Goal: Task Accomplishment & Management: Use online tool/utility

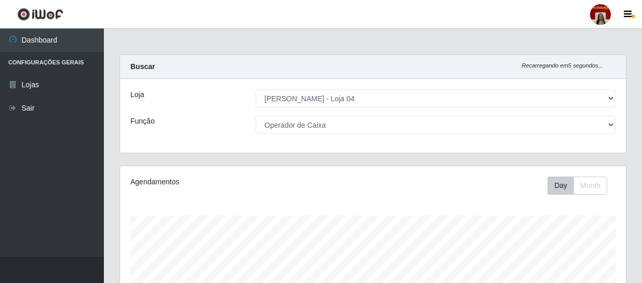
select select "251"
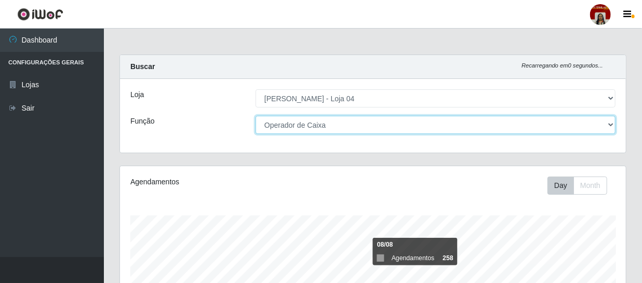
click at [312, 122] on select "[Selecione...] ASG ASG + ASG ++ Auxiliar de Depósito Auxiliar de Depósito + Aux…" at bounding box center [436, 125] width 360 height 18
click at [256, 116] on select "[Selecione...] ASG ASG + ASG ++ Auxiliar de Depósito Auxiliar de Depósito + Aux…" at bounding box center [436, 125] width 360 height 18
click at [291, 124] on select "[Selecione...] ASG ASG + ASG ++ Auxiliar de Depósito Auxiliar de Depósito + Aux…" at bounding box center [436, 125] width 360 height 18
click at [256, 116] on select "[Selecione...] ASG ASG + ASG ++ Auxiliar de Depósito Auxiliar de Depósito + Aux…" at bounding box center [436, 125] width 360 height 18
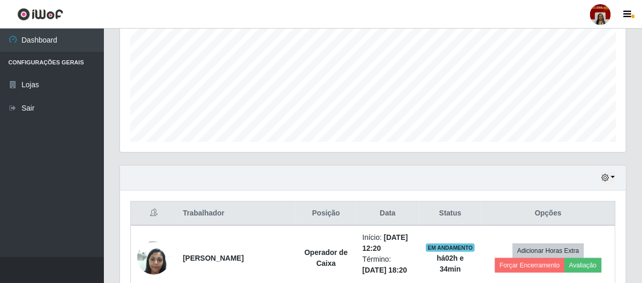
scroll to position [236, 0]
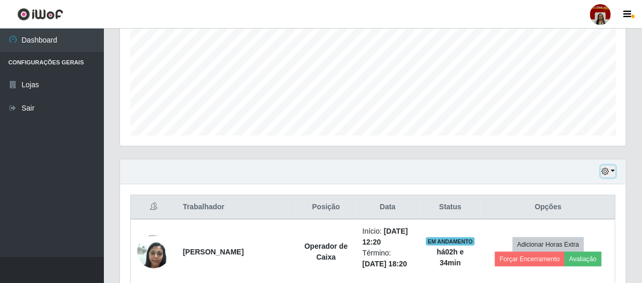
click at [605, 172] on icon "button" at bounding box center [605, 171] width 7 height 7
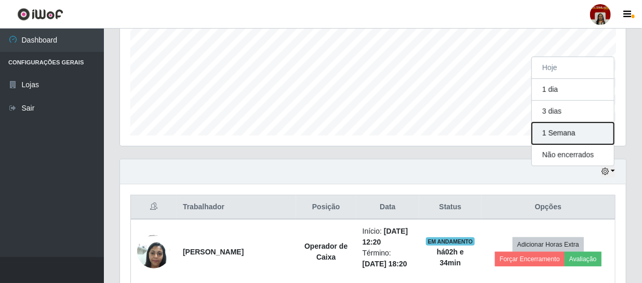
click at [553, 133] on button "1 Semana" at bounding box center [573, 134] width 82 height 22
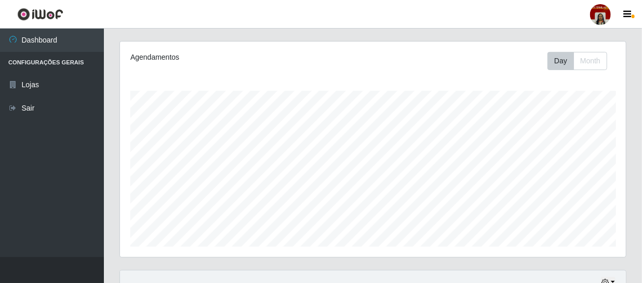
scroll to position [0, 0]
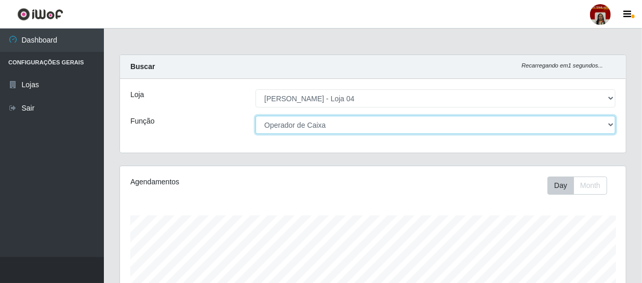
click at [608, 122] on select "[Selecione...] ASG ASG + ASG ++ Auxiliar de Depósito Auxiliar de Depósito + Aux…" at bounding box center [436, 125] width 360 height 18
click at [256, 116] on select "[Selecione...] ASG ASG + ASG ++ Auxiliar de Depósito Auxiliar de Depósito + Aux…" at bounding box center [436, 125] width 360 height 18
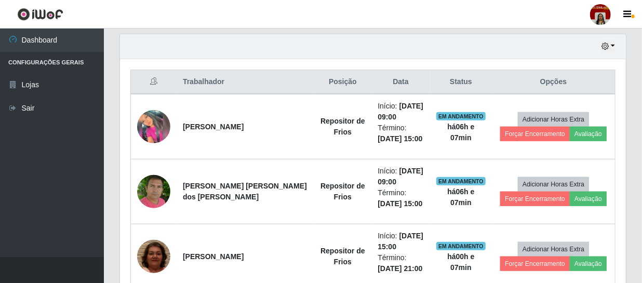
scroll to position [363, 0]
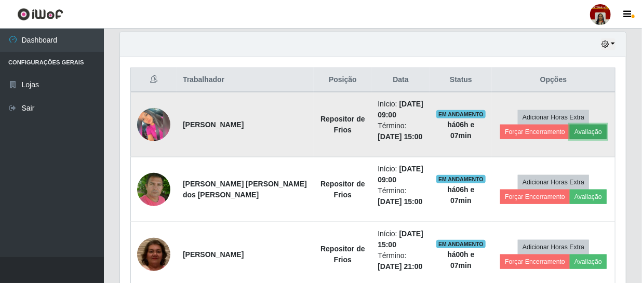
click at [588, 132] on button "Avaliação" at bounding box center [588, 132] width 37 height 15
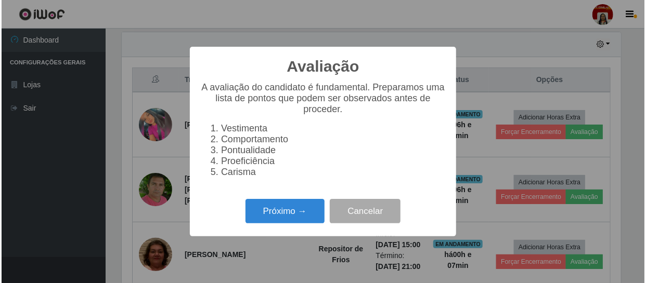
scroll to position [216, 502]
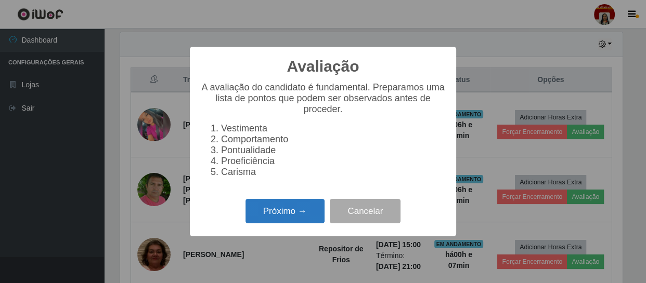
click at [299, 212] on button "Próximo →" at bounding box center [284, 211] width 79 height 24
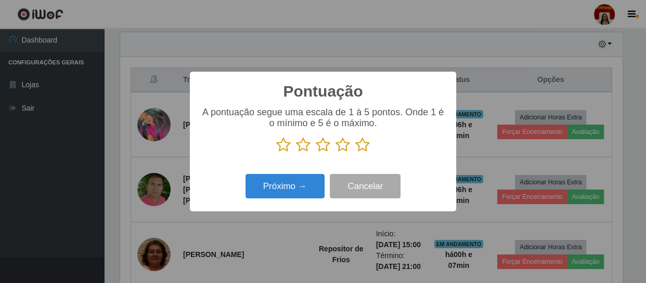
click at [362, 146] on icon at bounding box center [362, 145] width 15 height 16
click at [355, 153] on input "radio" at bounding box center [355, 153] width 0 height 0
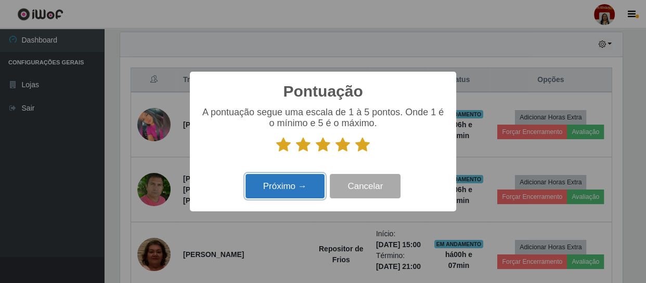
click at [304, 194] on button "Próximo →" at bounding box center [284, 186] width 79 height 24
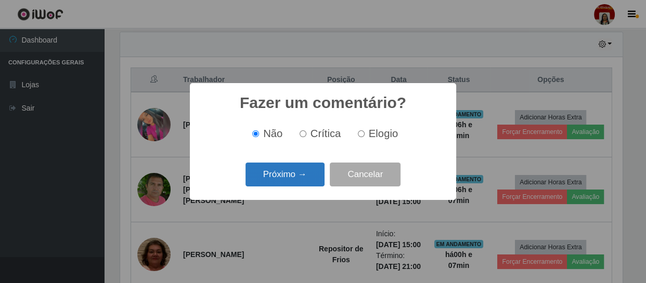
click at [298, 181] on button "Próximo →" at bounding box center [284, 175] width 79 height 24
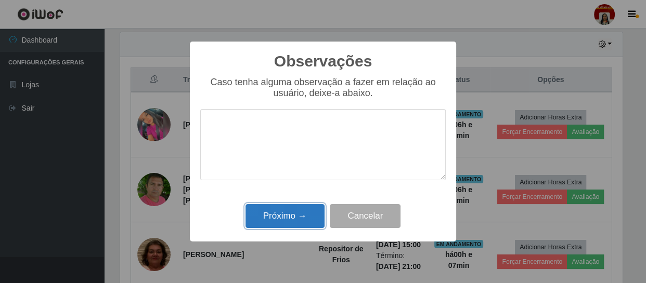
click at [303, 215] on button "Próximo →" at bounding box center [284, 216] width 79 height 24
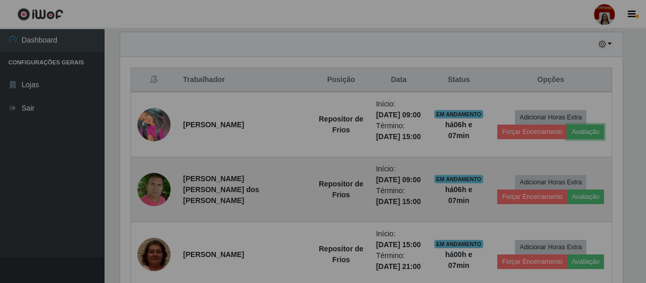
scroll to position [216, 506]
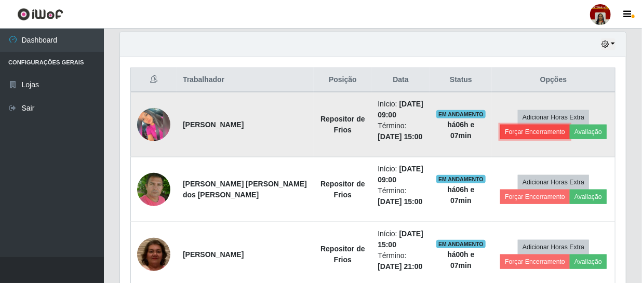
click at [551, 125] on button "Forçar Encerramento" at bounding box center [536, 132] width 70 height 15
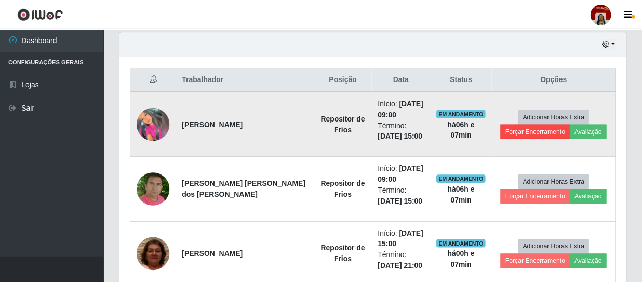
scroll to position [216, 502]
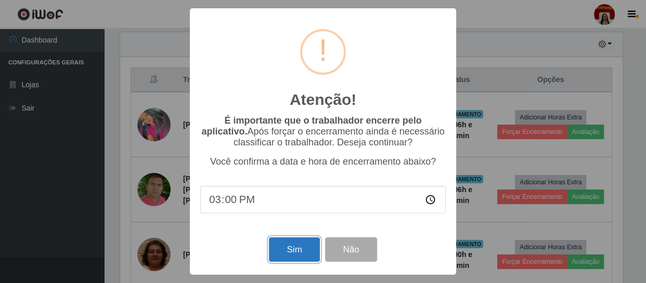
click at [290, 240] on button "Sim" at bounding box center [294, 250] width 50 height 24
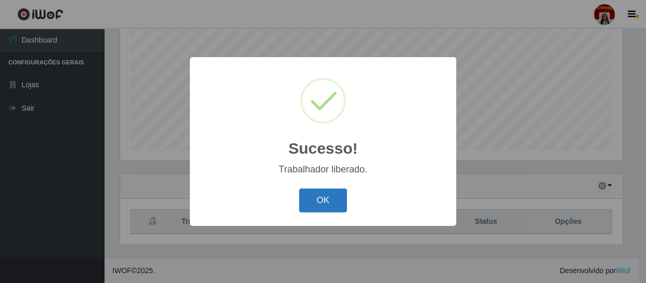
click at [340, 205] on button "OK" at bounding box center [323, 201] width 48 height 24
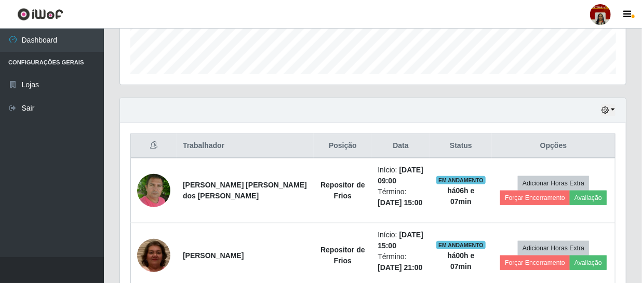
scroll to position [316, 0]
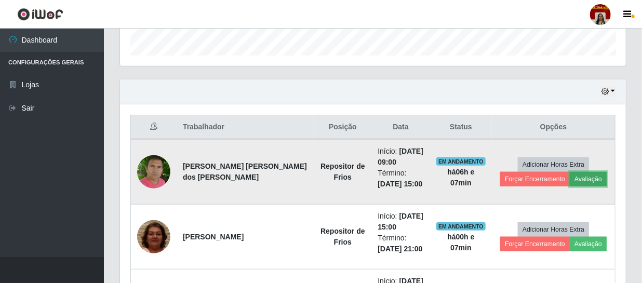
click at [588, 178] on button "Avaliação" at bounding box center [588, 179] width 37 height 15
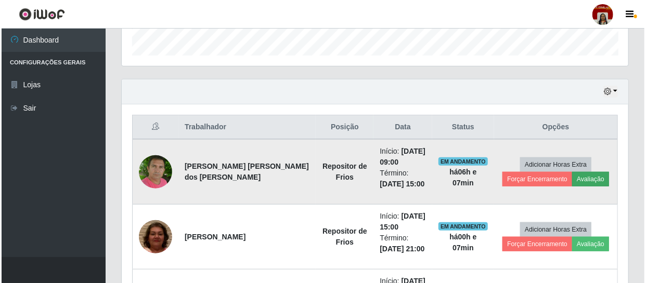
scroll to position [216, 502]
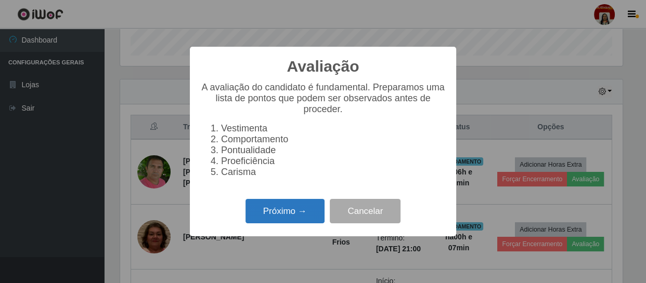
click at [288, 218] on button "Próximo →" at bounding box center [284, 211] width 79 height 24
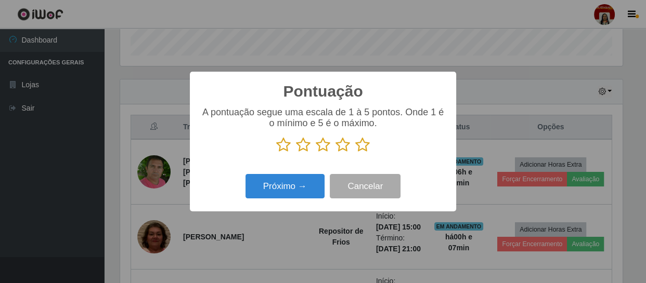
click at [358, 149] on icon at bounding box center [362, 145] width 15 height 16
click at [355, 153] on input "radio" at bounding box center [355, 153] width 0 height 0
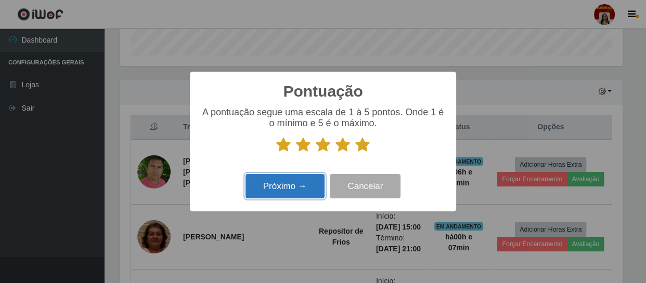
click at [303, 183] on button "Próximo →" at bounding box center [284, 186] width 79 height 24
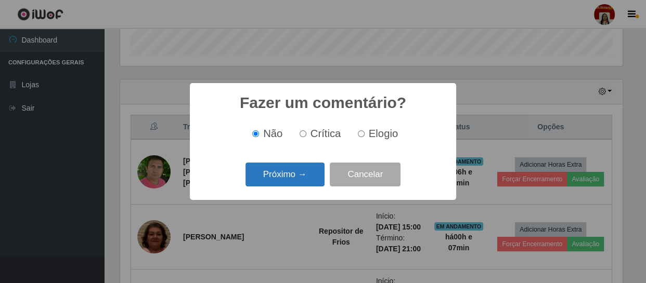
click at [298, 177] on button "Próximo →" at bounding box center [284, 175] width 79 height 24
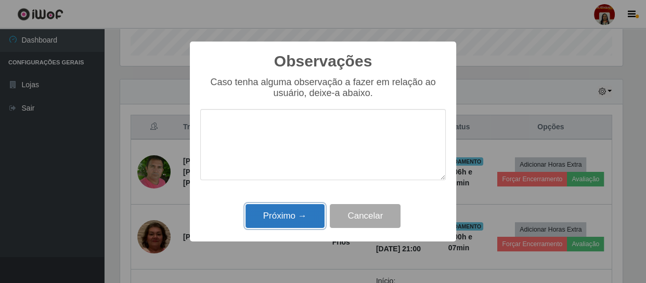
click at [310, 220] on button "Próximo →" at bounding box center [284, 216] width 79 height 24
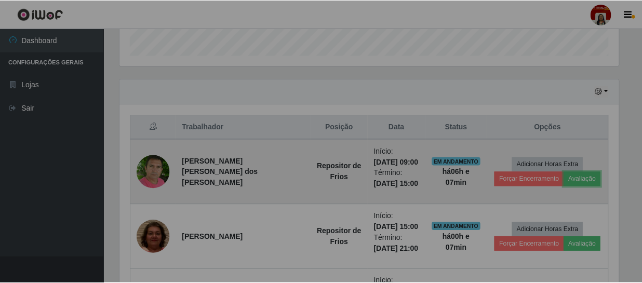
scroll to position [216, 506]
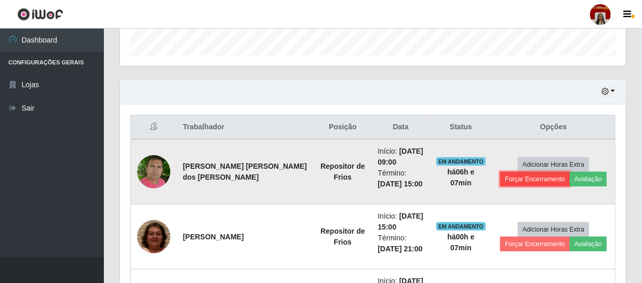
click at [540, 180] on button "Forçar Encerramento" at bounding box center [536, 179] width 70 height 15
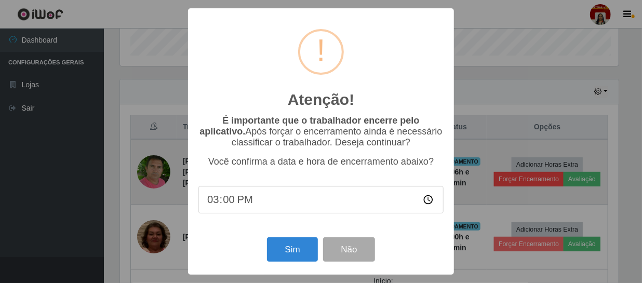
scroll to position [216, 502]
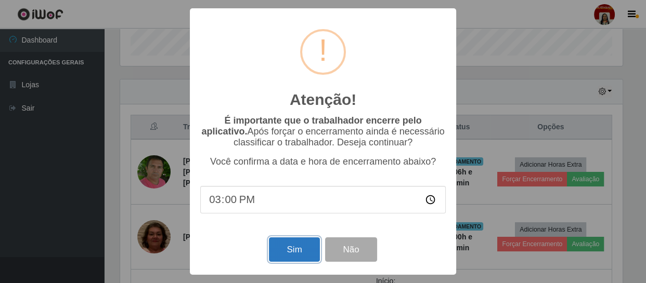
click at [312, 250] on button "Sim" at bounding box center [294, 250] width 50 height 24
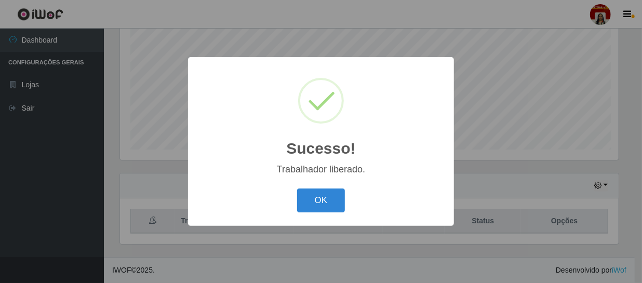
scroll to position [0, 0]
click at [317, 213] on button "OK" at bounding box center [323, 201] width 48 height 24
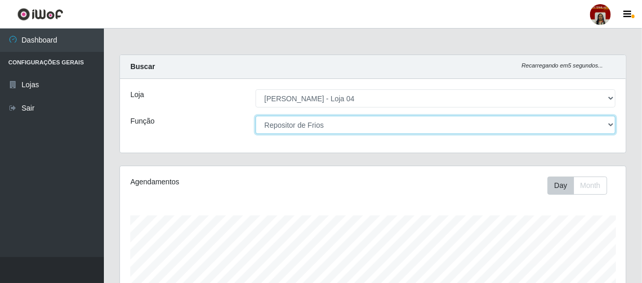
click at [343, 116] on select "[Selecione...] ASG ASG + ASG ++ Auxiliar de Depósito Auxiliar de Depósito + Aux…" at bounding box center [436, 125] width 360 height 18
click at [256, 116] on select "[Selecione...] ASG ASG + ASG ++ Auxiliar de Depósito Auxiliar de Depósito + Aux…" at bounding box center [436, 125] width 360 height 18
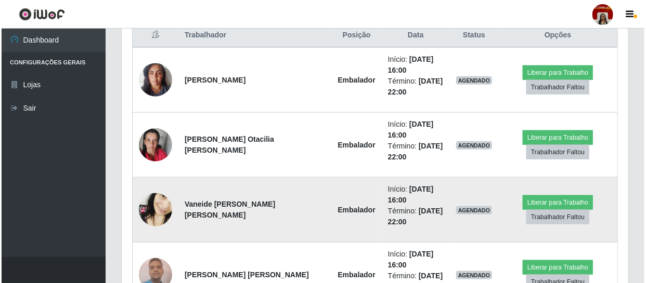
scroll to position [411, 0]
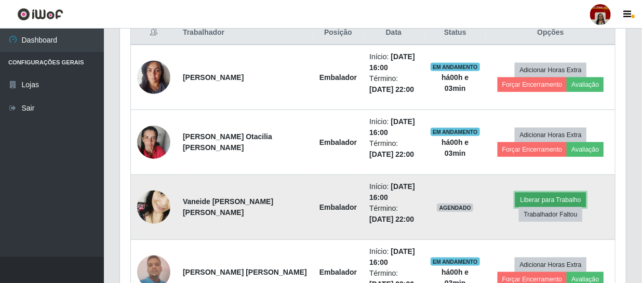
click at [531, 193] on button "Liberar para Trabalho" at bounding box center [551, 200] width 70 height 15
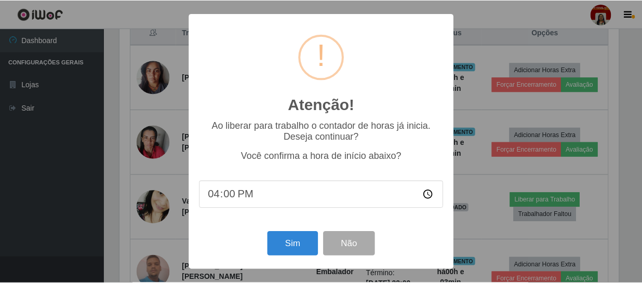
scroll to position [216, 502]
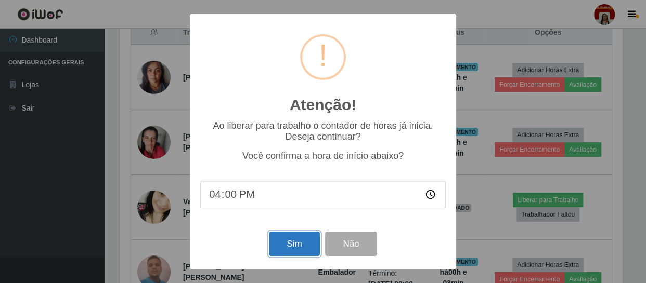
click at [292, 244] on button "Sim" at bounding box center [294, 244] width 50 height 24
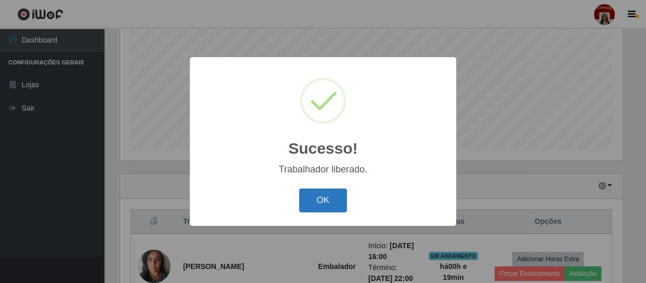
click at [317, 206] on button "OK" at bounding box center [323, 201] width 48 height 24
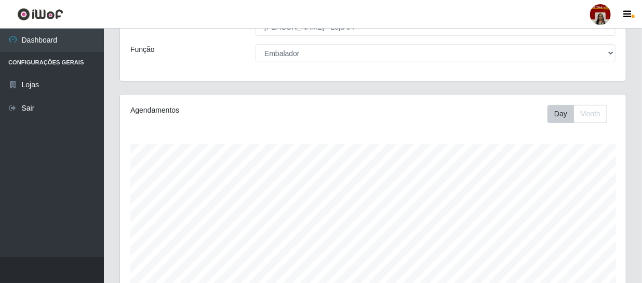
scroll to position [0, 0]
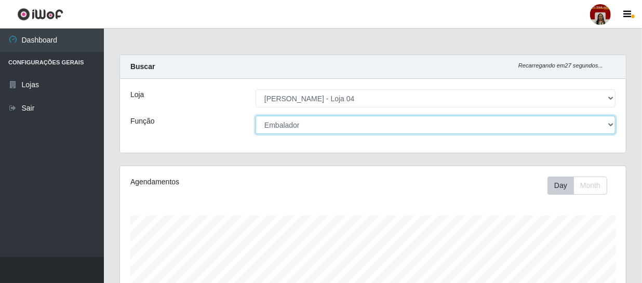
click at [573, 124] on select "[Selecione...] ASG ASG + ASG ++ Auxiliar de Depósito Auxiliar de Depósito + Aux…" at bounding box center [436, 125] width 360 height 18
click at [256, 116] on select "[Selecione...] ASG ASG + ASG ++ Auxiliar de Depósito Auxiliar de Depósito + Aux…" at bounding box center [436, 125] width 360 height 18
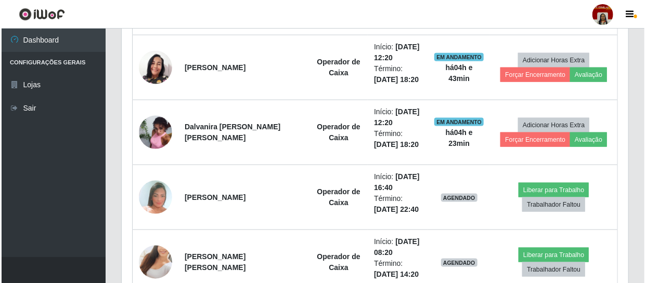
scroll to position [552, 0]
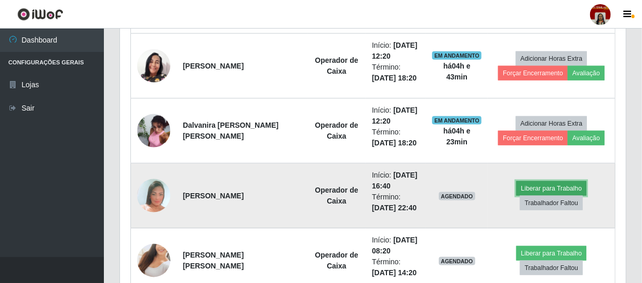
click at [530, 181] on button "Liberar para Trabalho" at bounding box center [552, 188] width 70 height 15
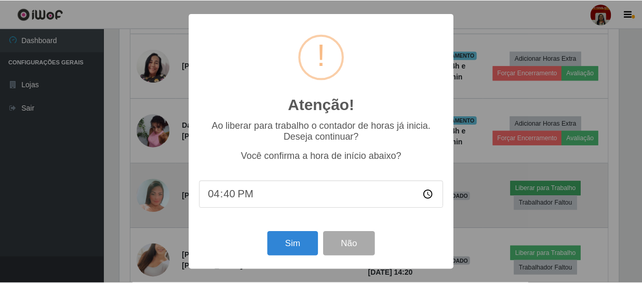
scroll to position [216, 502]
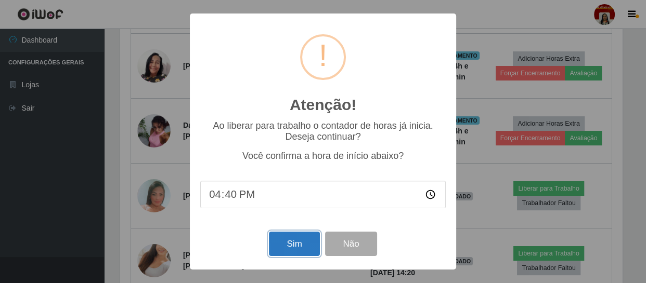
click at [310, 244] on button "Sim" at bounding box center [294, 244] width 50 height 24
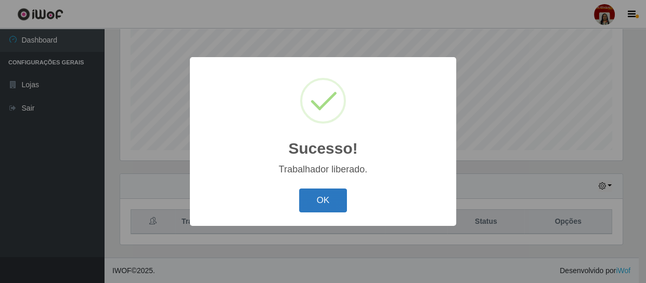
click at [331, 196] on button "OK" at bounding box center [323, 201] width 48 height 24
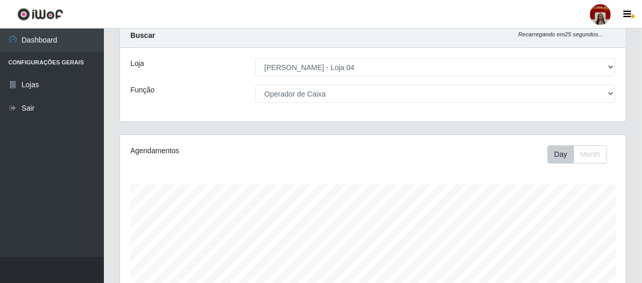
scroll to position [0, 0]
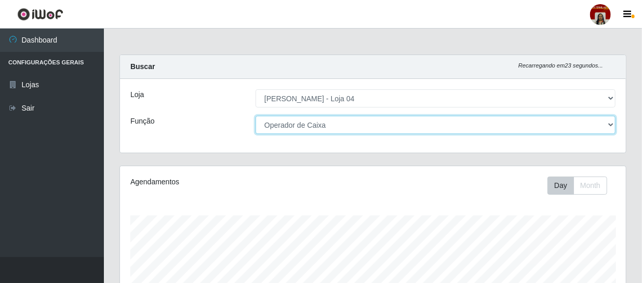
click at [605, 128] on select "[Selecione...] ASG ASG + ASG ++ Auxiliar de Depósito Auxiliar de Depósito + Aux…" at bounding box center [436, 125] width 360 height 18
select select "1"
click at [256, 116] on select "[Selecione...] ASG ASG + ASG ++ Auxiliar de Depósito Auxiliar de Depósito + Aux…" at bounding box center [436, 125] width 360 height 18
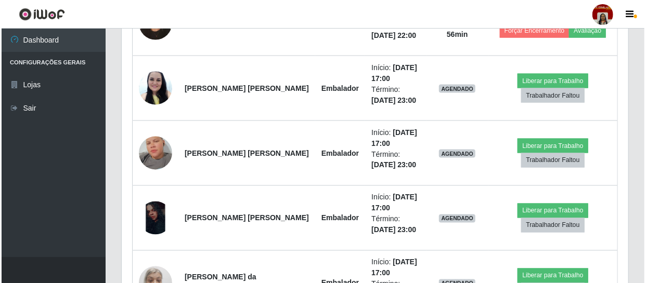
scroll to position [741, 0]
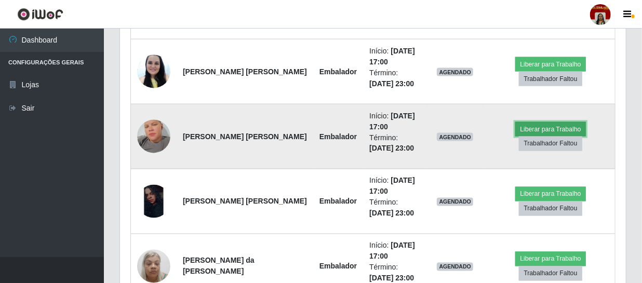
click at [550, 124] on button "Liberar para Trabalho" at bounding box center [551, 129] width 70 height 15
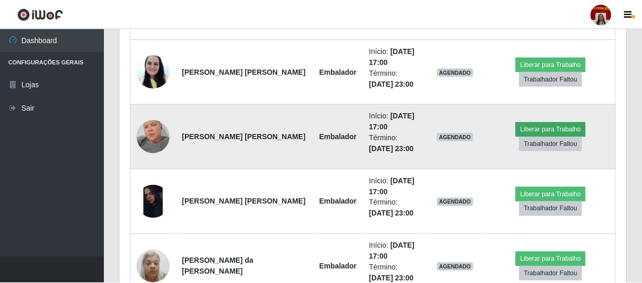
scroll to position [216, 502]
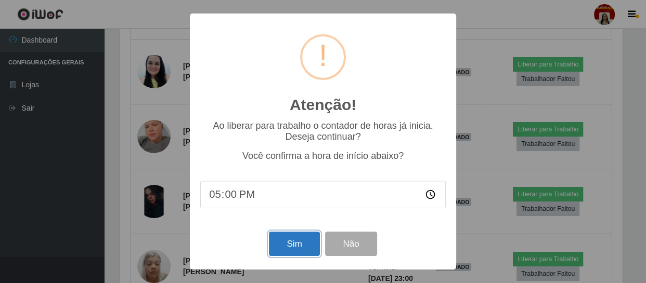
click at [293, 238] on button "Sim" at bounding box center [294, 244] width 50 height 24
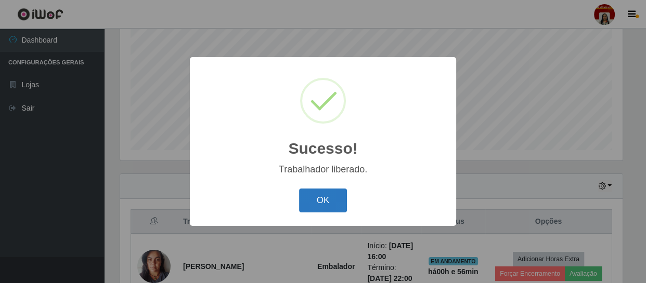
click at [326, 211] on button "OK" at bounding box center [323, 201] width 48 height 24
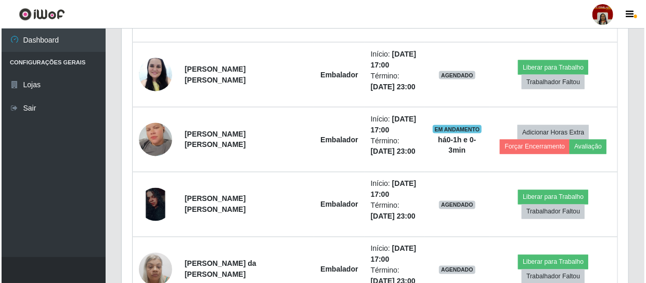
scroll to position [741, 0]
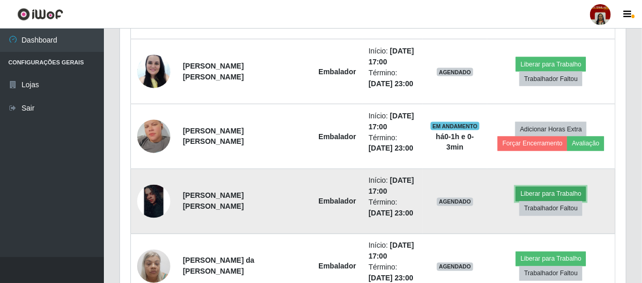
click at [558, 195] on button "Liberar para Trabalho" at bounding box center [551, 194] width 70 height 15
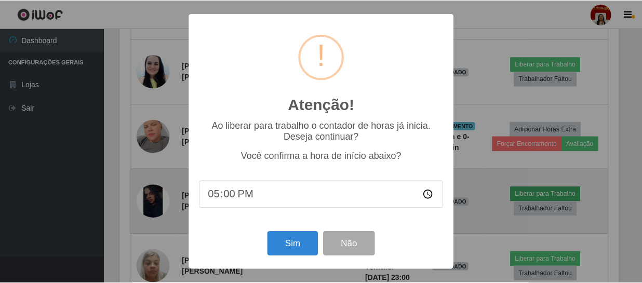
scroll to position [216, 502]
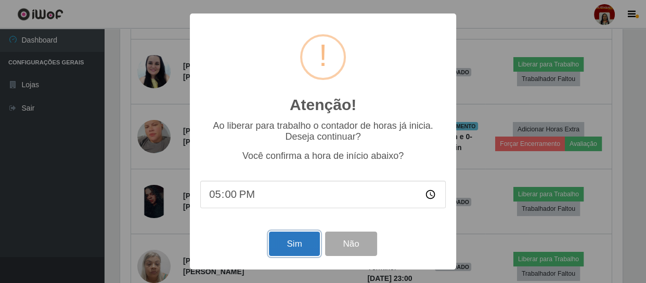
click at [295, 242] on button "Sim" at bounding box center [294, 244] width 50 height 24
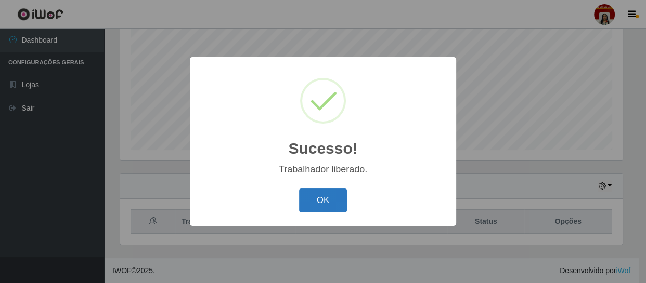
click at [306, 205] on button "OK" at bounding box center [323, 201] width 48 height 24
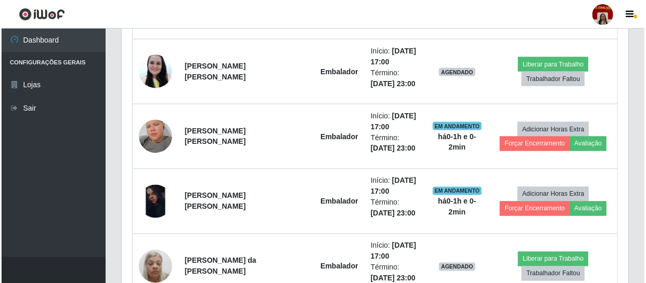
scroll to position [694, 0]
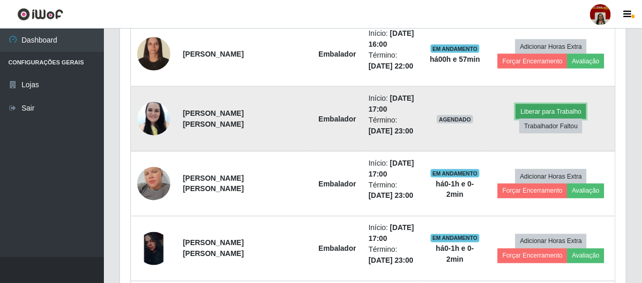
click at [540, 111] on button "Liberar para Trabalho" at bounding box center [551, 111] width 70 height 15
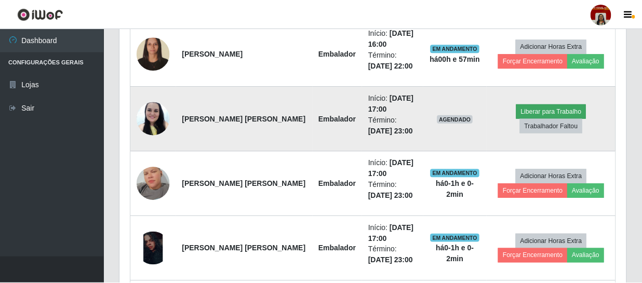
scroll to position [216, 502]
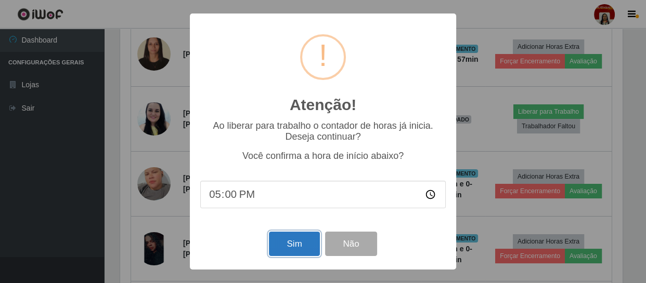
click at [285, 244] on button "Sim" at bounding box center [294, 244] width 50 height 24
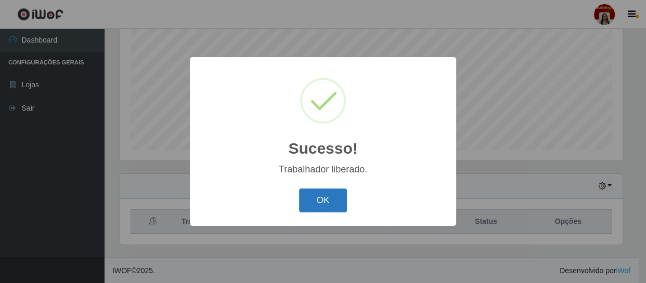
click at [317, 196] on button "OK" at bounding box center [323, 201] width 48 height 24
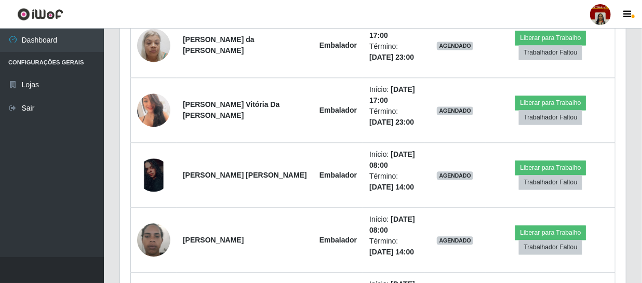
scroll to position [898, 0]
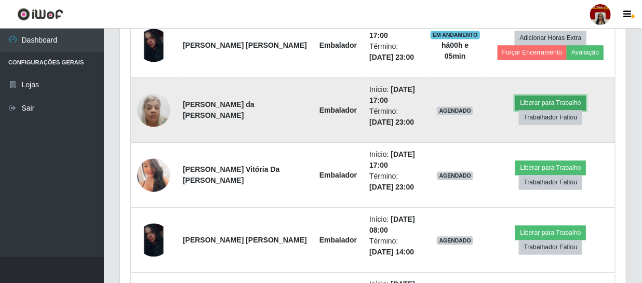
click at [548, 100] on button "Liberar para Trabalho" at bounding box center [551, 103] width 70 height 15
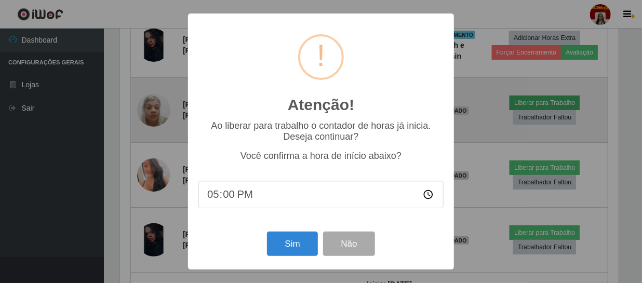
scroll to position [216, 502]
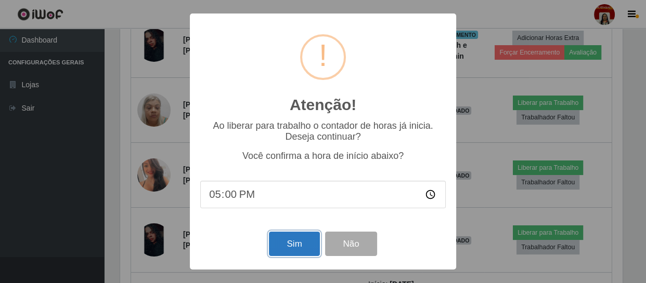
click at [301, 252] on button "Sim" at bounding box center [294, 244] width 50 height 24
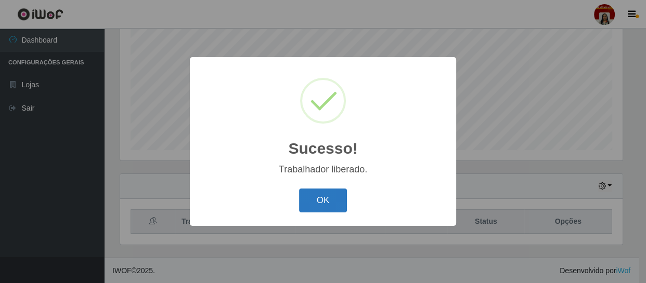
click at [329, 206] on button "OK" at bounding box center [323, 201] width 48 height 24
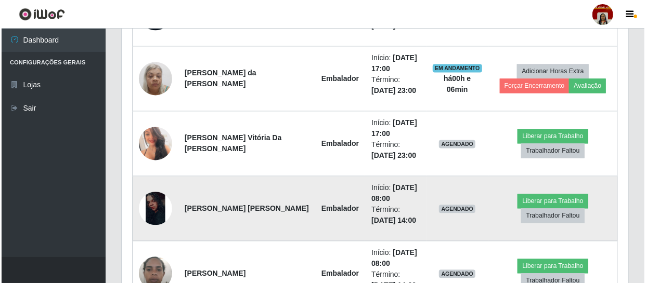
scroll to position [930, 0]
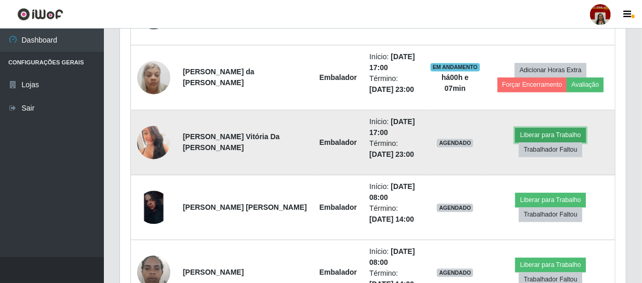
click at [539, 129] on button "Liberar para Trabalho" at bounding box center [551, 135] width 70 height 15
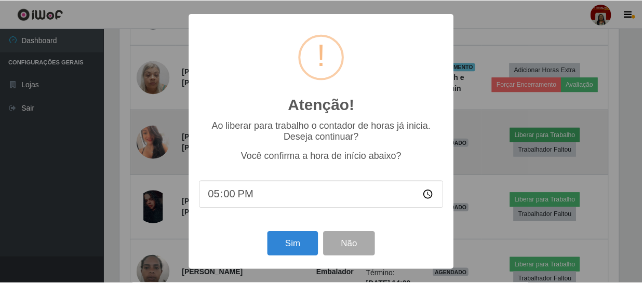
scroll to position [216, 502]
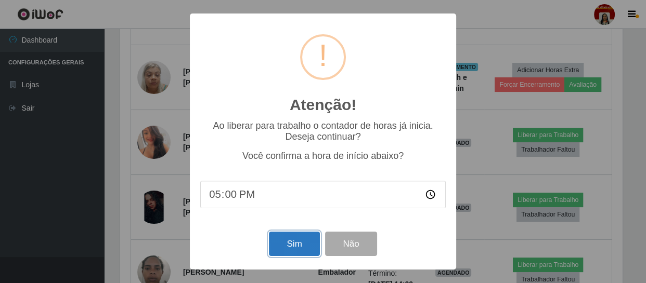
click at [297, 251] on button "Sim" at bounding box center [294, 244] width 50 height 24
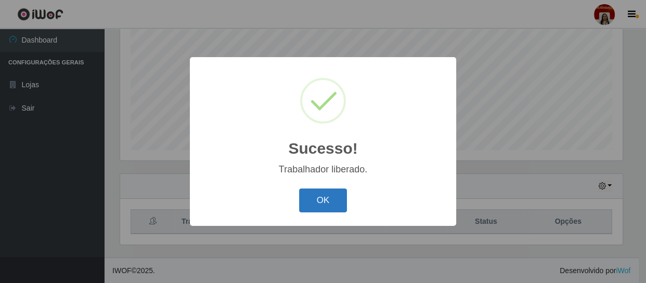
click at [313, 198] on button "OK" at bounding box center [323, 201] width 48 height 24
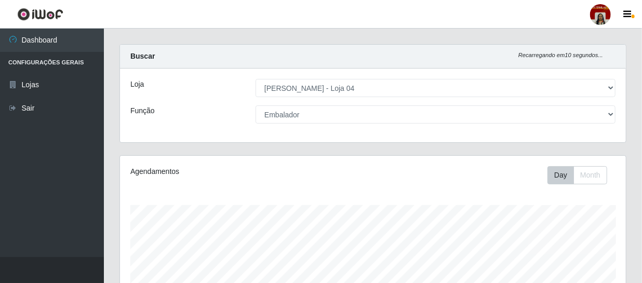
scroll to position [0, 0]
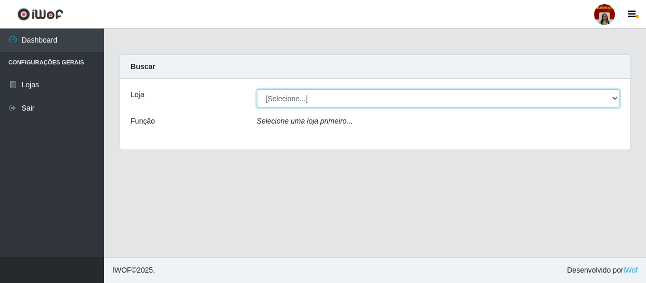
click at [296, 91] on select "[Selecione...] Mar Vermelho - Loja 04" at bounding box center [438, 98] width 363 height 18
select select "251"
click at [257, 89] on select "[Selecione...] Mar Vermelho - Loja 04" at bounding box center [438, 98] width 363 height 18
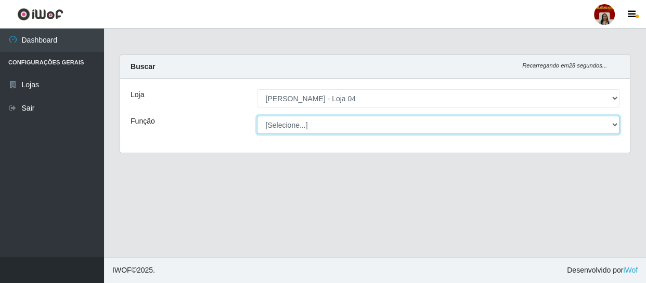
click at [348, 125] on select "[Selecione...] ASG ASG + ASG ++ Auxiliar de Depósito Auxiliar de Depósito + Aux…" at bounding box center [438, 125] width 363 height 18
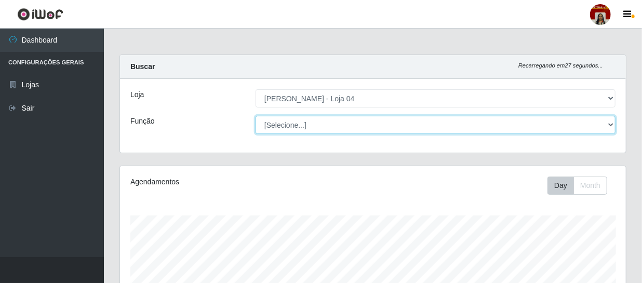
scroll to position [216, 506]
click at [354, 120] on select "[Selecione...] ASG ASG + ASG ++ Auxiliar de Depósito Auxiliar de Depósito + Aux…" at bounding box center [436, 125] width 360 height 18
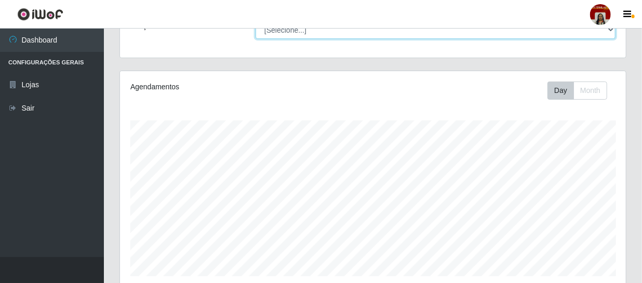
scroll to position [47, 0]
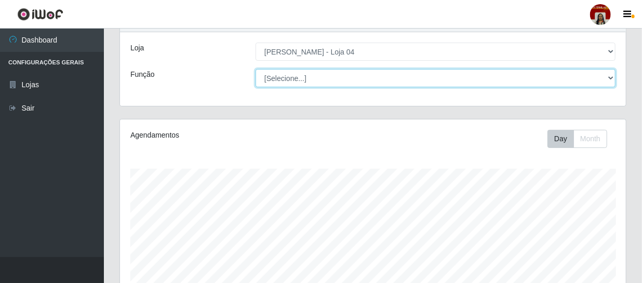
click at [322, 75] on select "[Selecione...] ASG ASG + ASG ++ Auxiliar de Depósito Auxiliar de Depósito + Aux…" at bounding box center [436, 78] width 360 height 18
select select "22"
click at [256, 69] on select "[Selecione...] ASG ASG + ASG ++ Auxiliar de Depósito Auxiliar de Depósito + Aux…" at bounding box center [436, 78] width 360 height 18
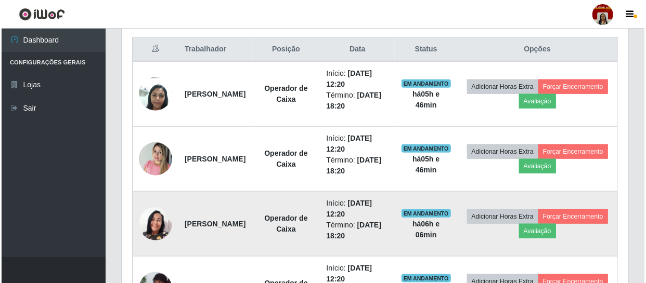
scroll to position [411, 0]
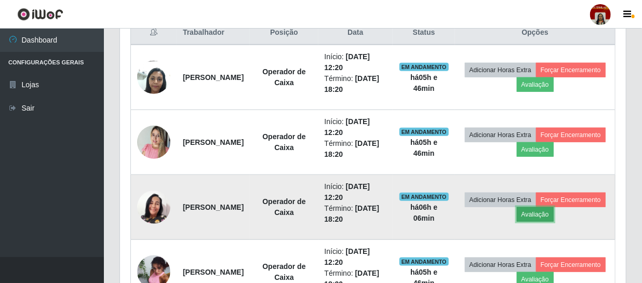
click at [554, 212] on button "Avaliação" at bounding box center [535, 214] width 37 height 15
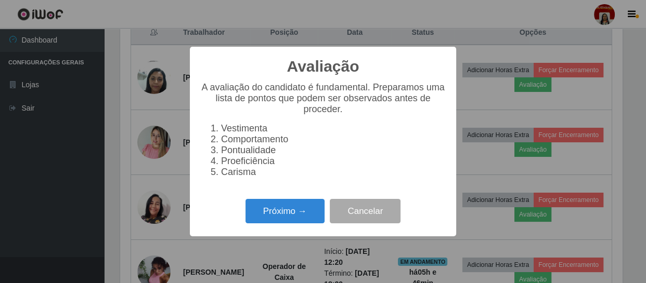
scroll to position [216, 502]
click at [277, 209] on button "Próximo →" at bounding box center [284, 211] width 79 height 24
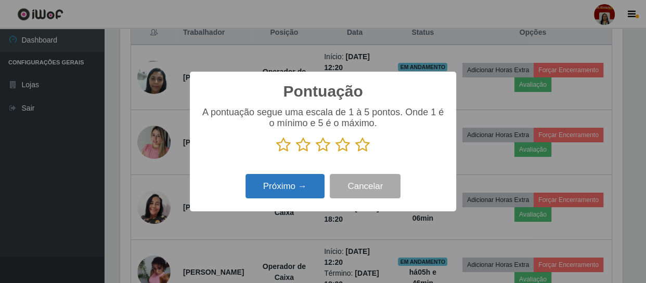
scroll to position [519595, 519308]
click at [364, 142] on icon at bounding box center [362, 145] width 15 height 16
click at [355, 153] on input "radio" at bounding box center [355, 153] width 0 height 0
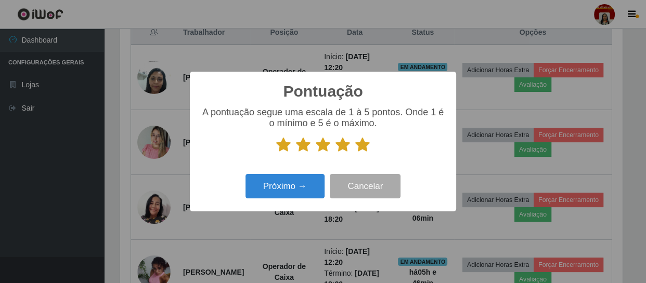
click at [288, 201] on div "Próximo → Cancelar" at bounding box center [322, 187] width 245 height 30
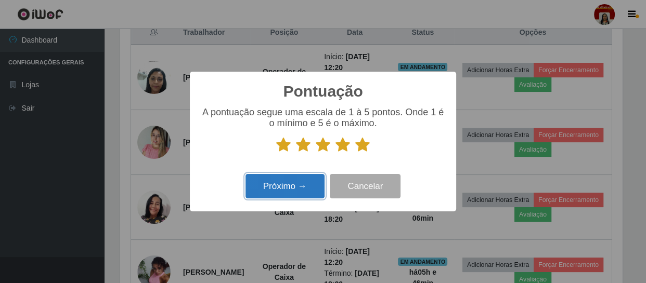
click at [288, 188] on button "Próximo →" at bounding box center [284, 186] width 79 height 24
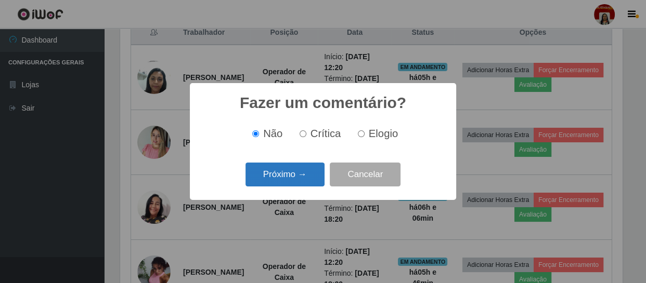
click at [278, 181] on button "Próximo →" at bounding box center [284, 175] width 79 height 24
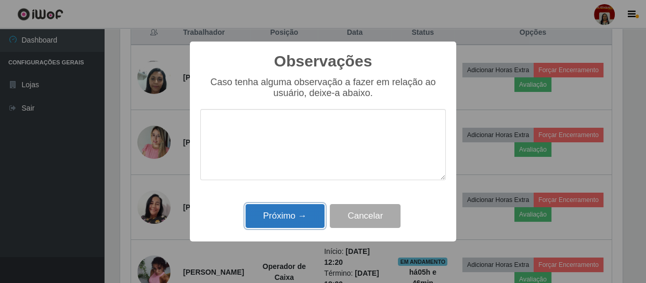
click at [281, 211] on button "Próximo →" at bounding box center [284, 216] width 79 height 24
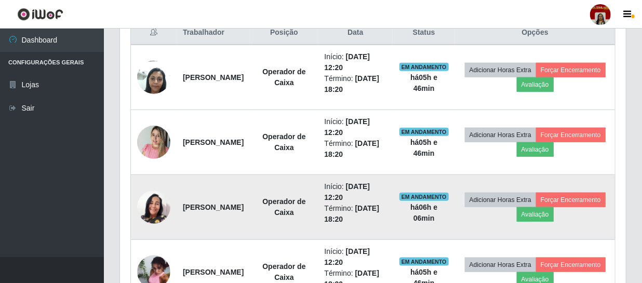
scroll to position [216, 506]
click at [536, 207] on button "Forçar Encerramento" at bounding box center [571, 200] width 70 height 15
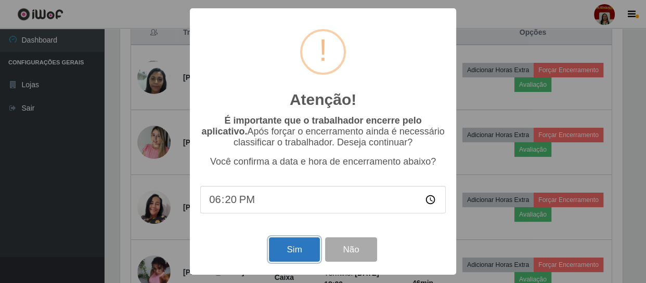
click at [296, 245] on button "Sim" at bounding box center [294, 250] width 50 height 24
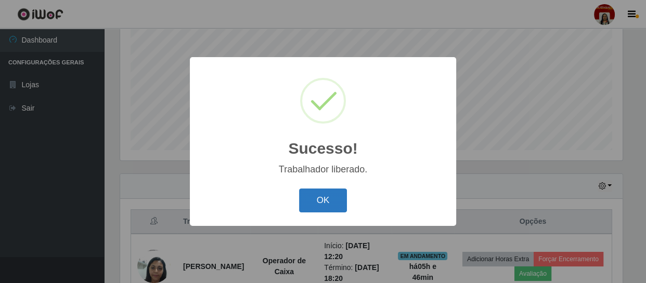
click at [328, 197] on button "OK" at bounding box center [323, 201] width 48 height 24
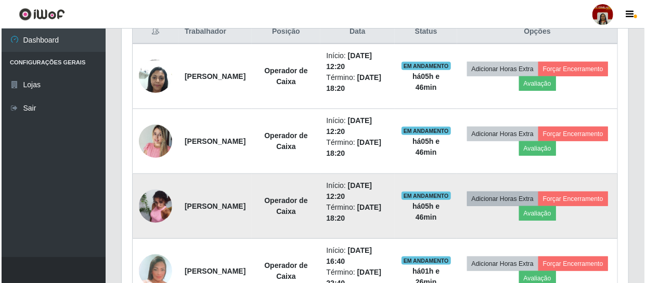
scroll to position [434, 0]
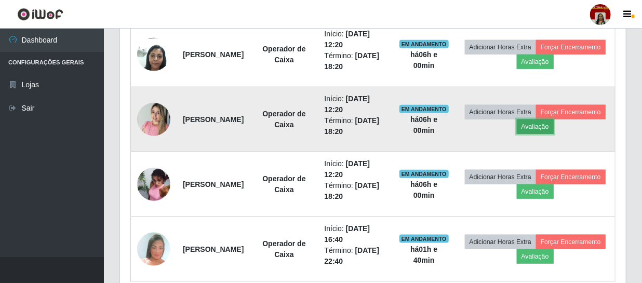
click at [554, 122] on button "Avaliação" at bounding box center [535, 127] width 37 height 15
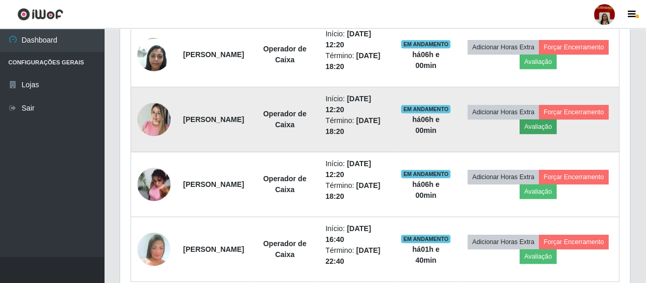
scroll to position [216, 502]
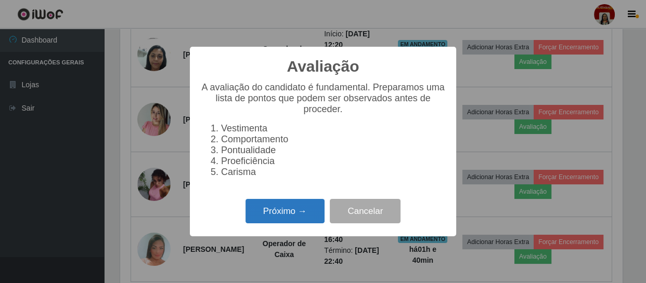
click at [295, 213] on button "Próximo →" at bounding box center [284, 211] width 79 height 24
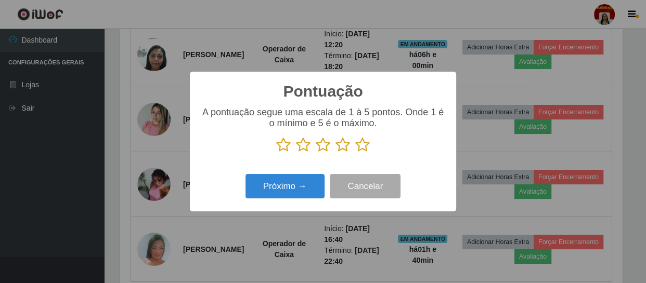
click at [362, 147] on icon at bounding box center [362, 145] width 15 height 16
click at [355, 153] on input "radio" at bounding box center [355, 153] width 0 height 0
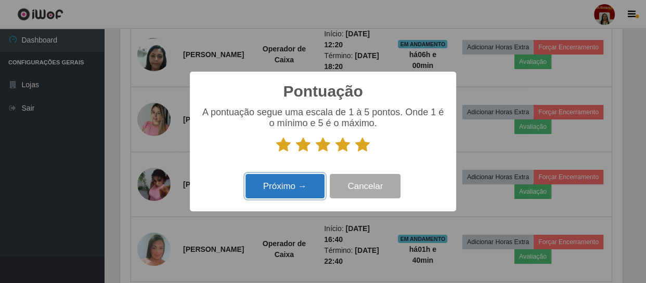
click at [306, 187] on button "Próximo →" at bounding box center [284, 186] width 79 height 24
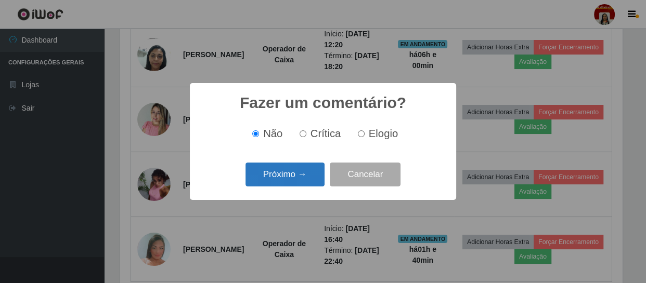
click at [310, 178] on button "Próximo →" at bounding box center [284, 175] width 79 height 24
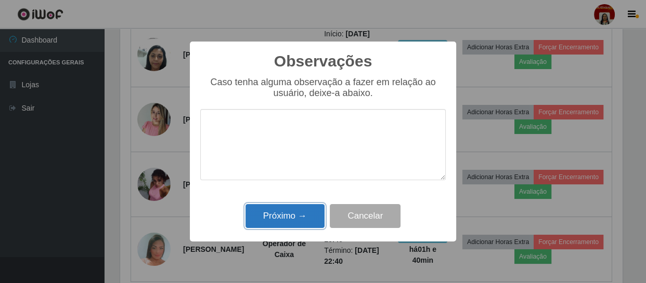
click at [310, 217] on button "Próximo →" at bounding box center [284, 216] width 79 height 24
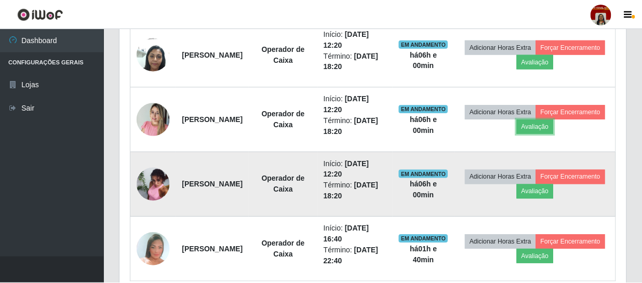
scroll to position [216, 506]
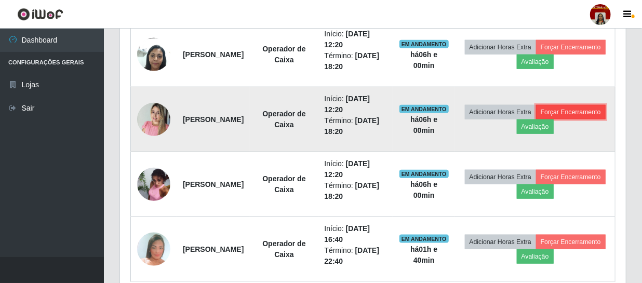
click at [536, 120] on button "Forçar Encerramento" at bounding box center [571, 112] width 70 height 15
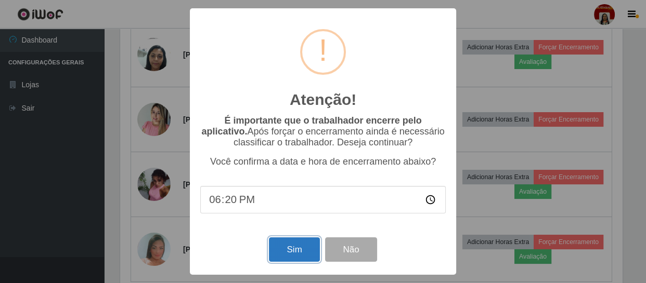
click at [296, 247] on button "Sim" at bounding box center [294, 250] width 50 height 24
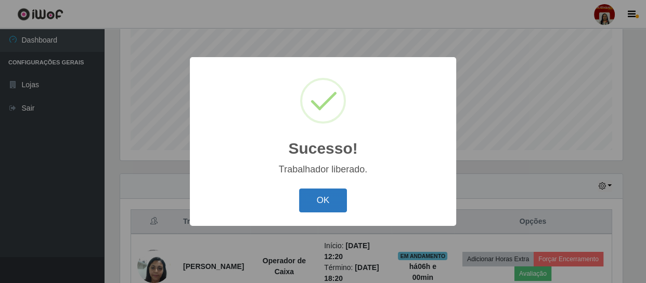
click at [319, 195] on button "OK" at bounding box center [323, 201] width 48 height 24
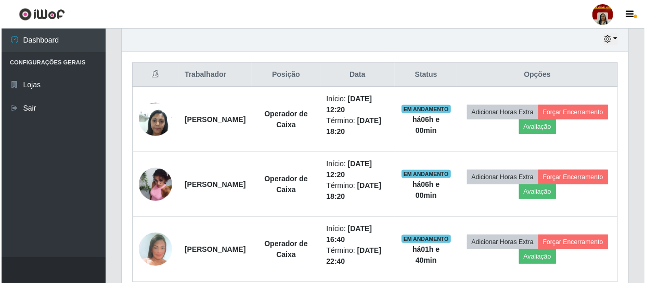
scroll to position [391, 0]
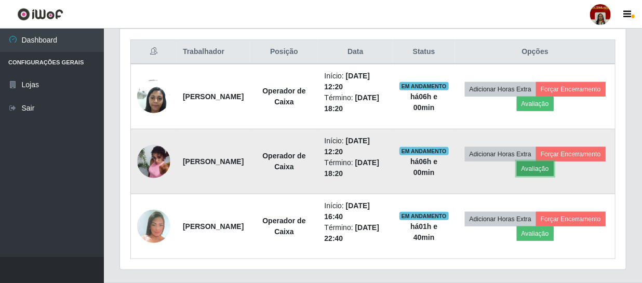
click at [554, 165] on button "Avaliação" at bounding box center [535, 169] width 37 height 15
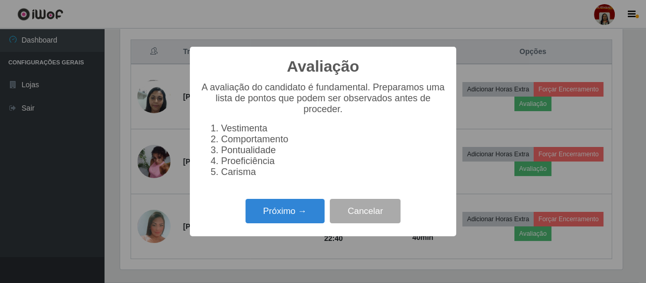
scroll to position [216, 502]
click at [307, 212] on button "Próximo →" at bounding box center [284, 211] width 79 height 24
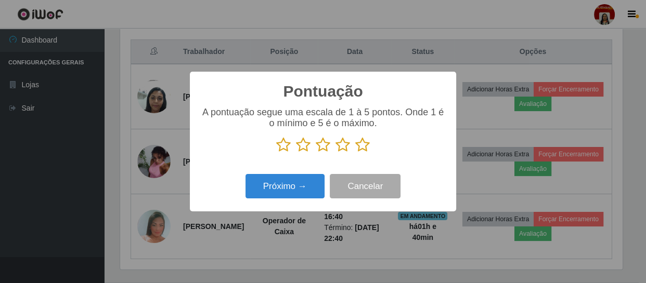
scroll to position [519595, 519308]
click at [364, 147] on icon at bounding box center [362, 145] width 15 height 16
click at [355, 153] on input "radio" at bounding box center [355, 153] width 0 height 0
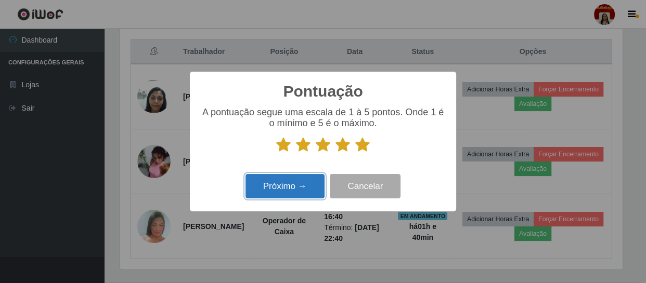
click at [295, 192] on button "Próximo →" at bounding box center [284, 186] width 79 height 24
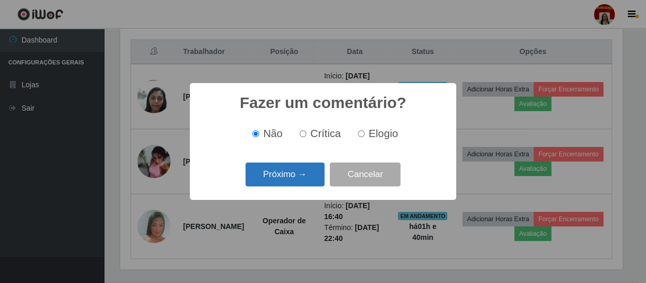
click at [301, 183] on button "Próximo →" at bounding box center [284, 175] width 79 height 24
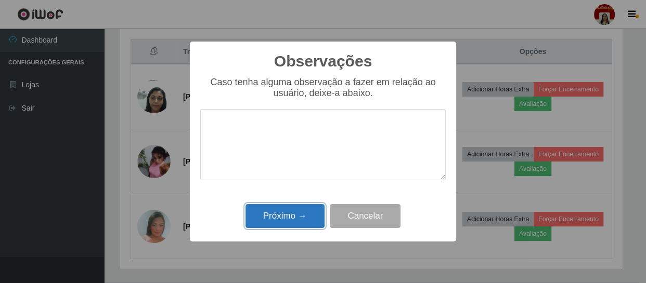
click at [299, 216] on button "Próximo →" at bounding box center [284, 216] width 79 height 24
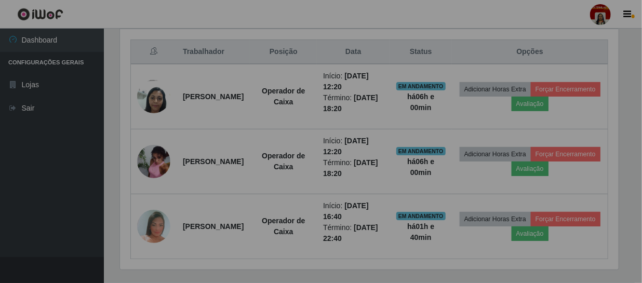
scroll to position [216, 506]
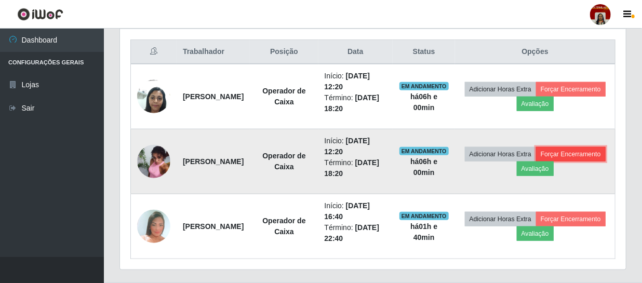
click at [536, 162] on button "Forçar Encerramento" at bounding box center [571, 154] width 70 height 15
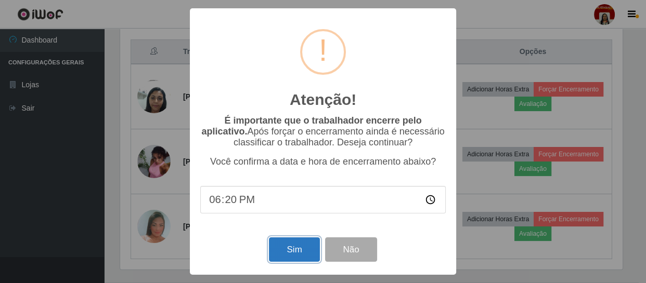
click at [279, 252] on button "Sim" at bounding box center [294, 250] width 50 height 24
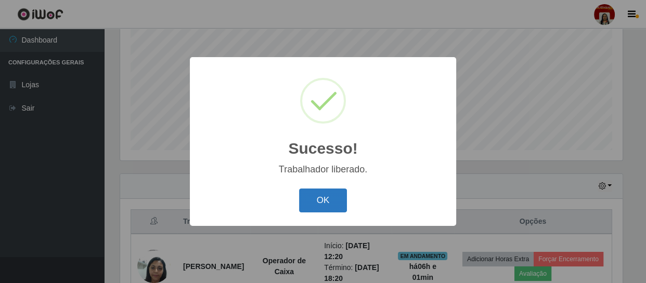
click at [312, 199] on button "OK" at bounding box center [323, 201] width 48 height 24
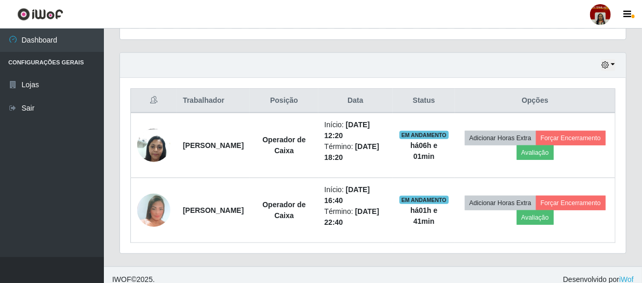
scroll to position [0, 0]
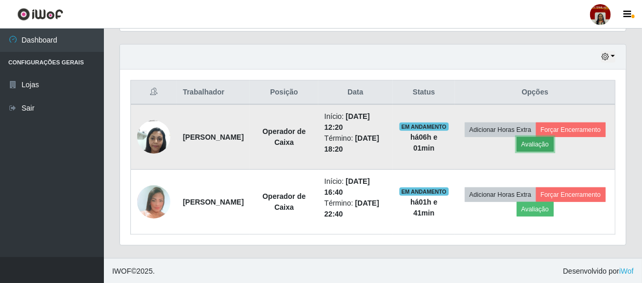
click at [554, 142] on button "Avaliação" at bounding box center [535, 144] width 37 height 15
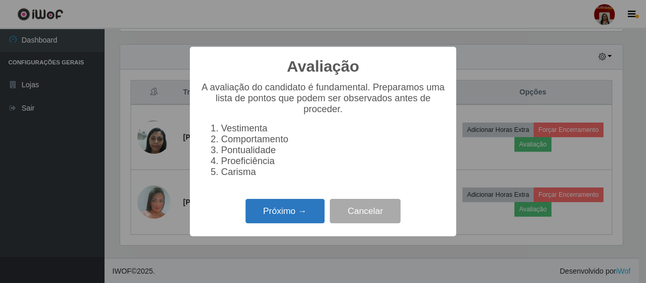
click at [305, 220] on button "Próximo →" at bounding box center [284, 211] width 79 height 24
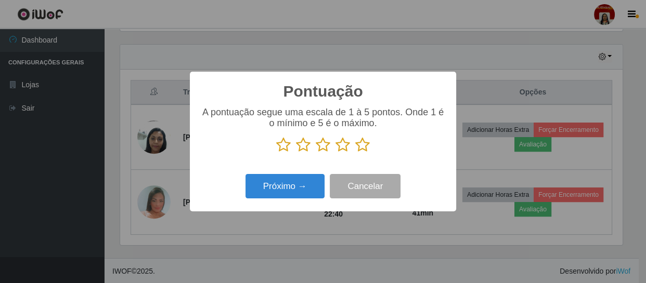
click at [367, 147] on icon at bounding box center [362, 145] width 15 height 16
click at [355, 153] on input "radio" at bounding box center [355, 153] width 0 height 0
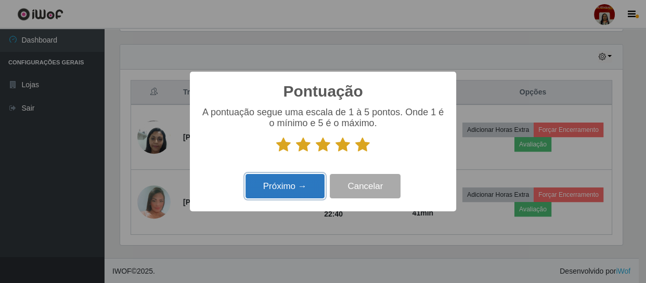
click at [304, 186] on button "Próximo →" at bounding box center [284, 186] width 79 height 24
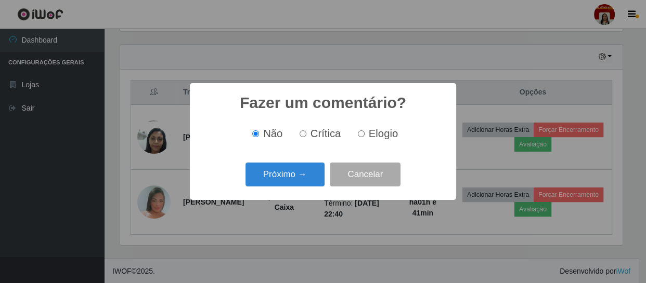
click at [304, 186] on button "Próximo →" at bounding box center [284, 175] width 79 height 24
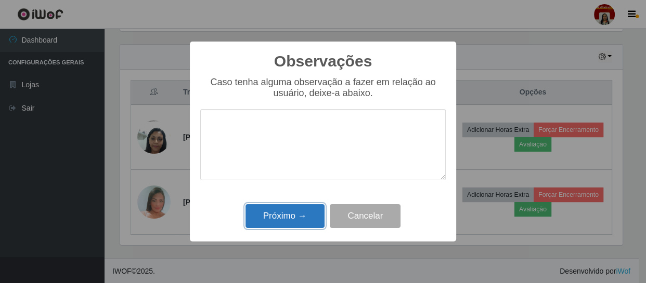
click at [307, 216] on button "Próximo →" at bounding box center [284, 216] width 79 height 24
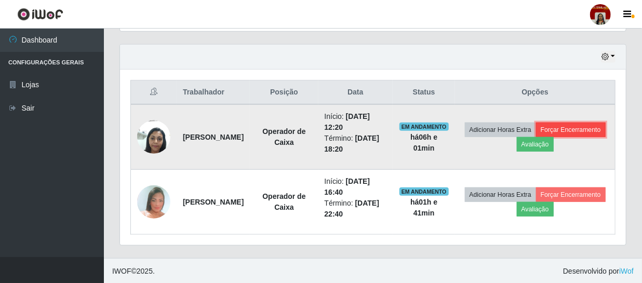
click at [536, 137] on button "Forçar Encerramento" at bounding box center [571, 130] width 70 height 15
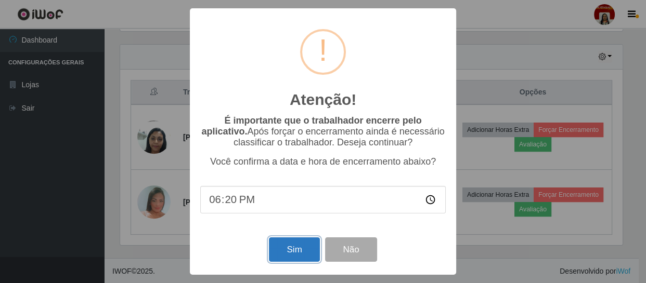
click at [312, 245] on button "Sim" at bounding box center [294, 250] width 50 height 24
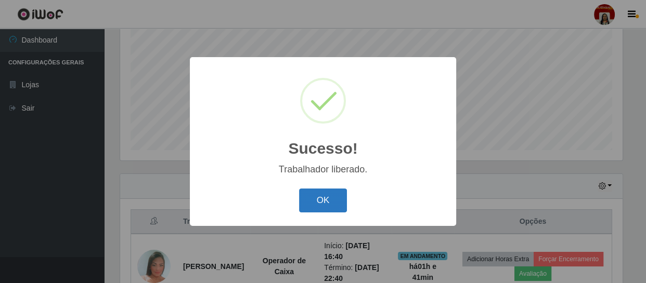
click at [325, 198] on button "OK" at bounding box center [323, 201] width 48 height 24
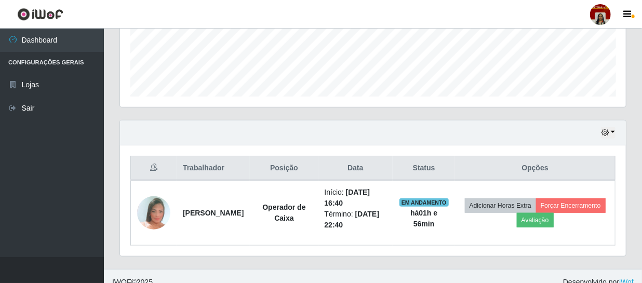
scroll to position [239, 0]
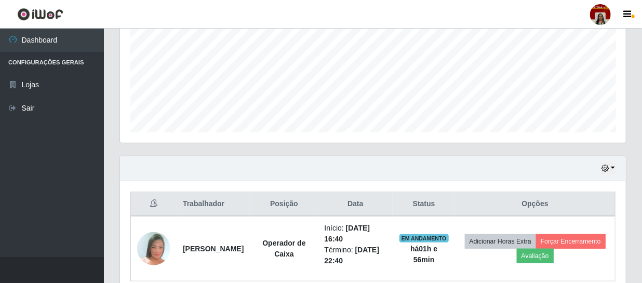
click at [559, 153] on div "Agendamentos Day Month 21/07 Agendamentos 90" at bounding box center [373, 41] width 523 height 229
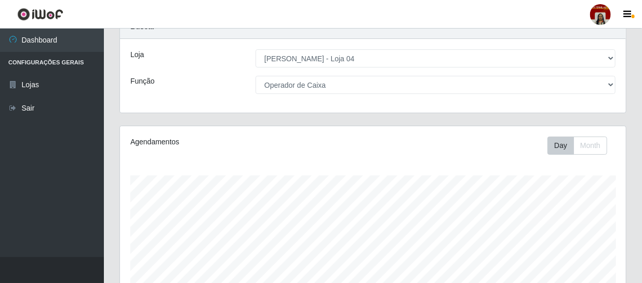
scroll to position [0, 0]
